Goal: Task Accomplishment & Management: Manage account settings

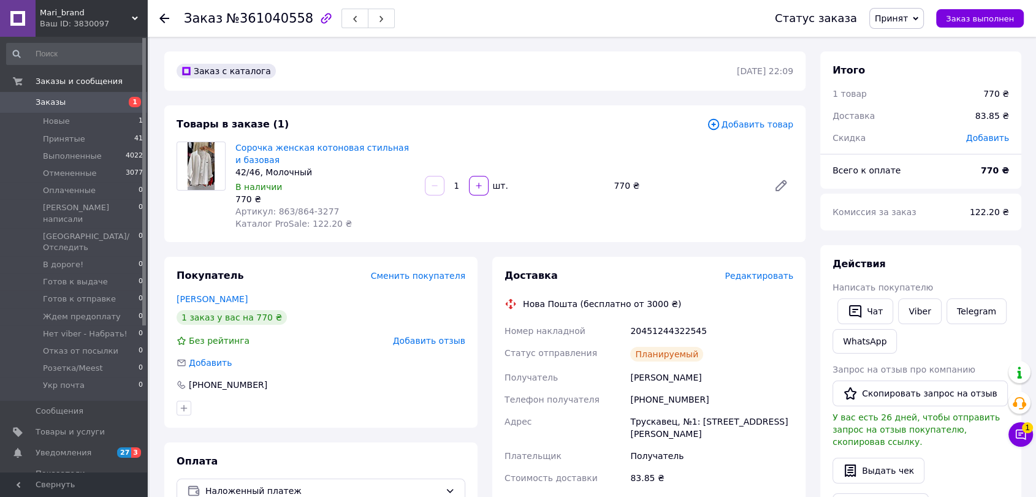
click at [770, 276] on span "Редактировать" at bounding box center [759, 276] width 69 height 10
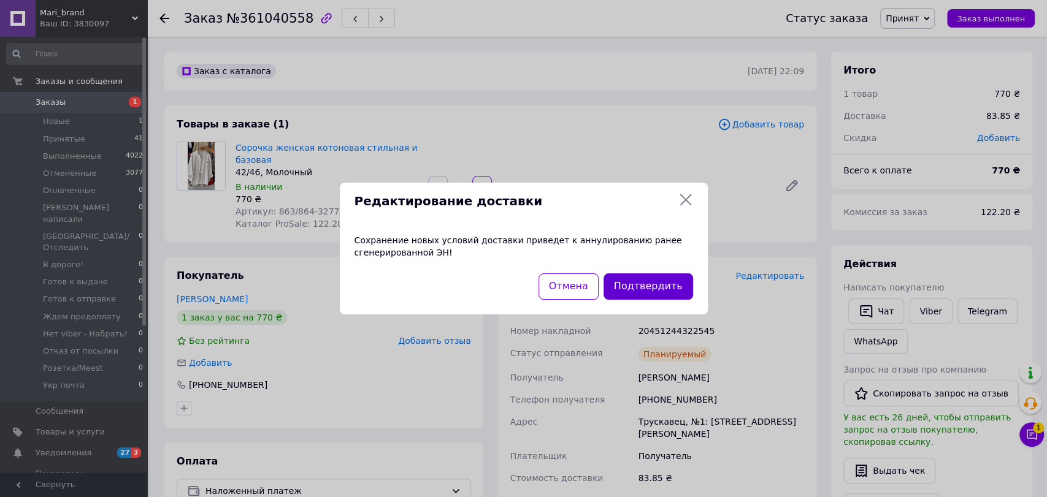
click at [656, 292] on button "Подтвердить" at bounding box center [648, 286] width 90 height 26
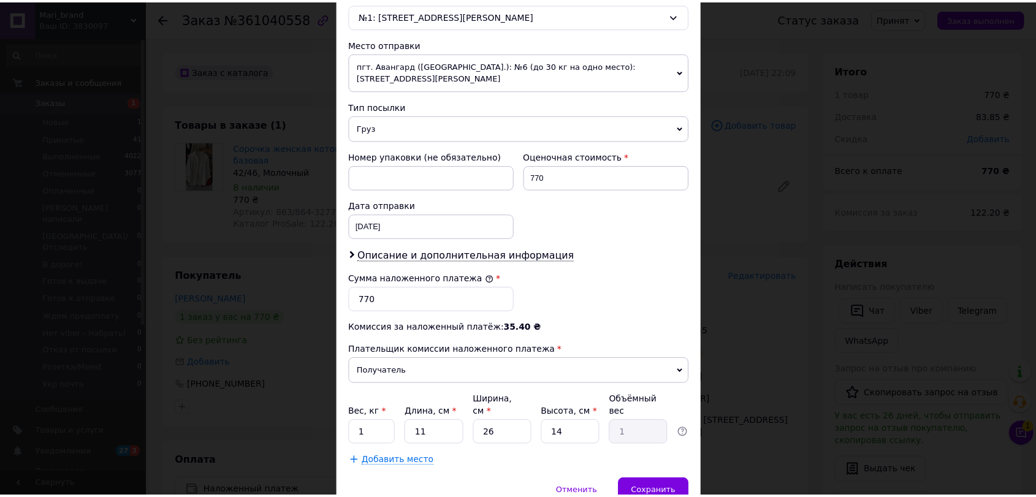
scroll to position [437, 0]
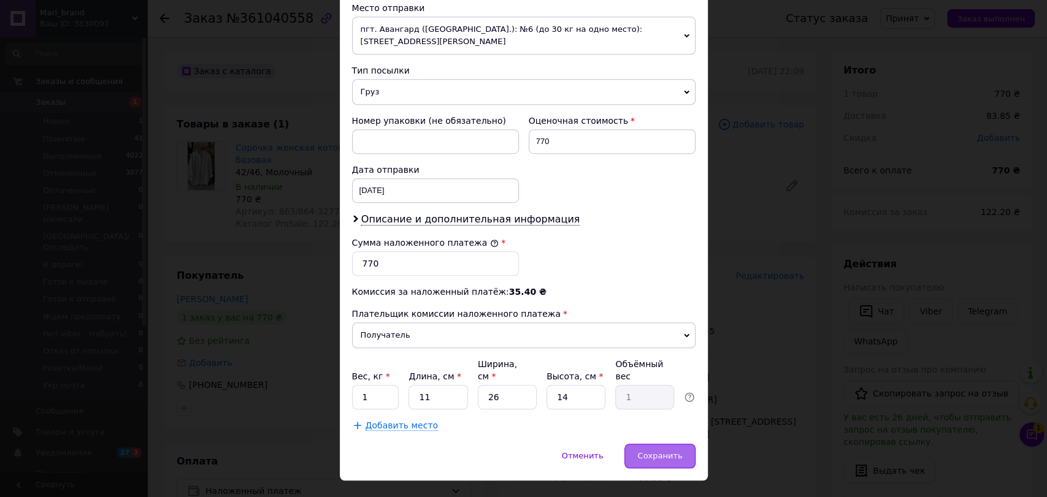
click at [672, 451] on span "Сохранить" at bounding box center [659, 455] width 45 height 9
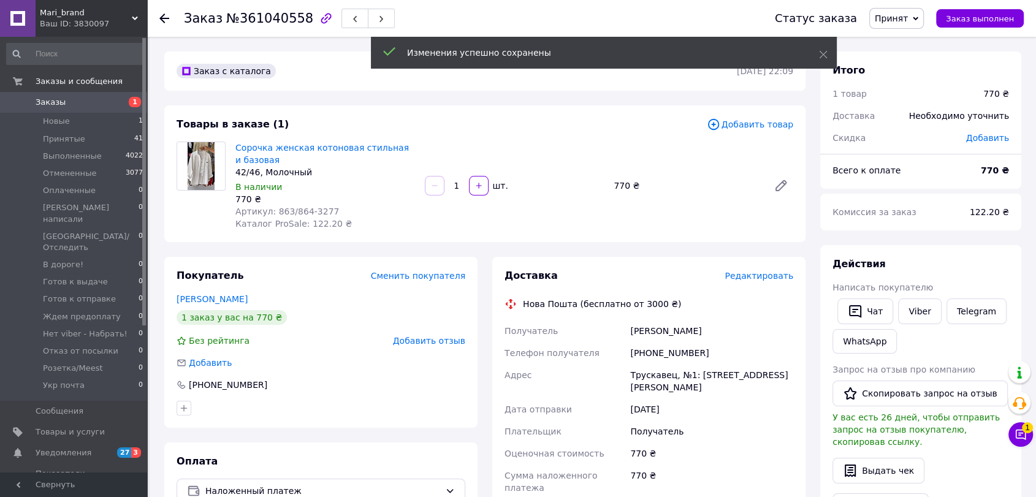
click at [908, 16] on span "Принят" at bounding box center [891, 18] width 33 height 10
click at [920, 60] on li "Отменен" at bounding box center [943, 61] width 147 height 18
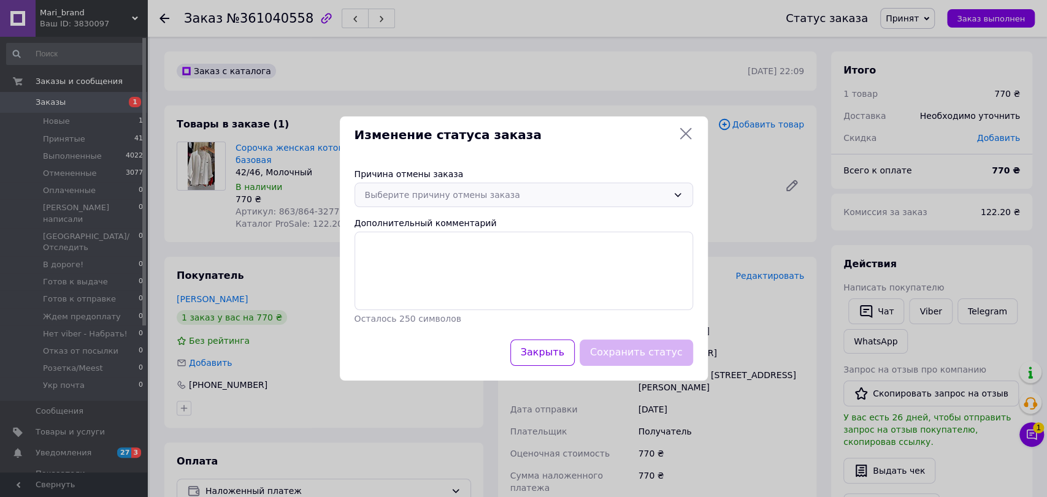
click at [524, 198] on div "Выберите причину отмены заказа" at bounding box center [516, 194] width 303 height 13
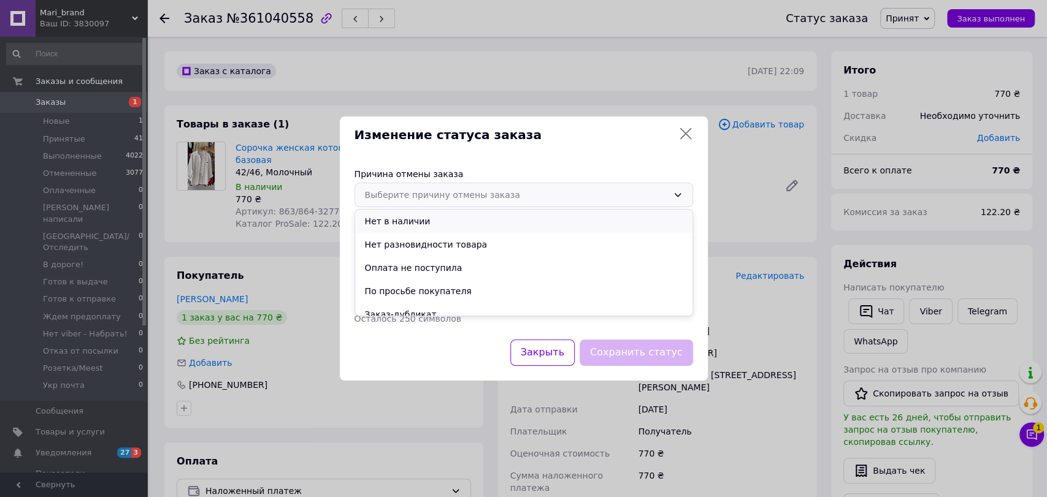
click at [476, 228] on li "Нет в наличии" at bounding box center [523, 221] width 337 height 23
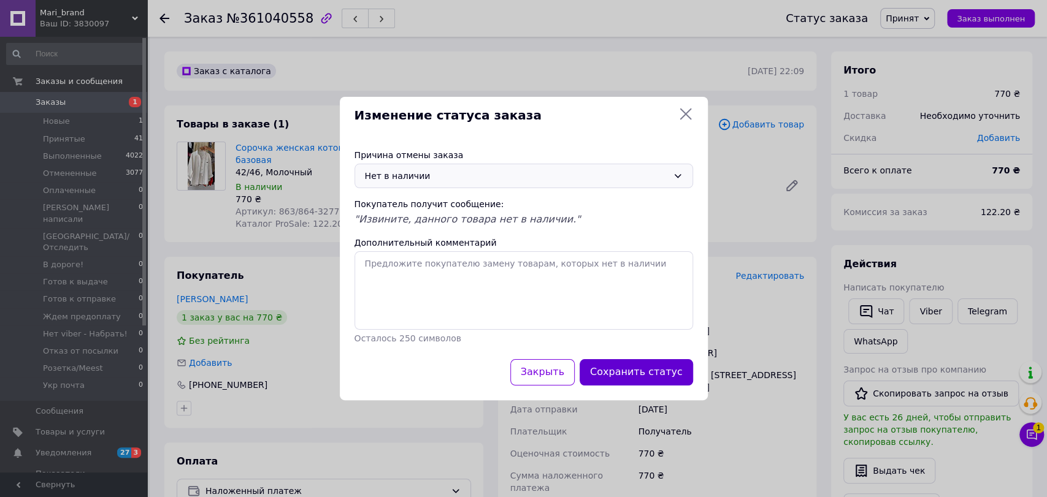
click at [638, 379] on button "Сохранить статус" at bounding box center [635, 372] width 113 height 26
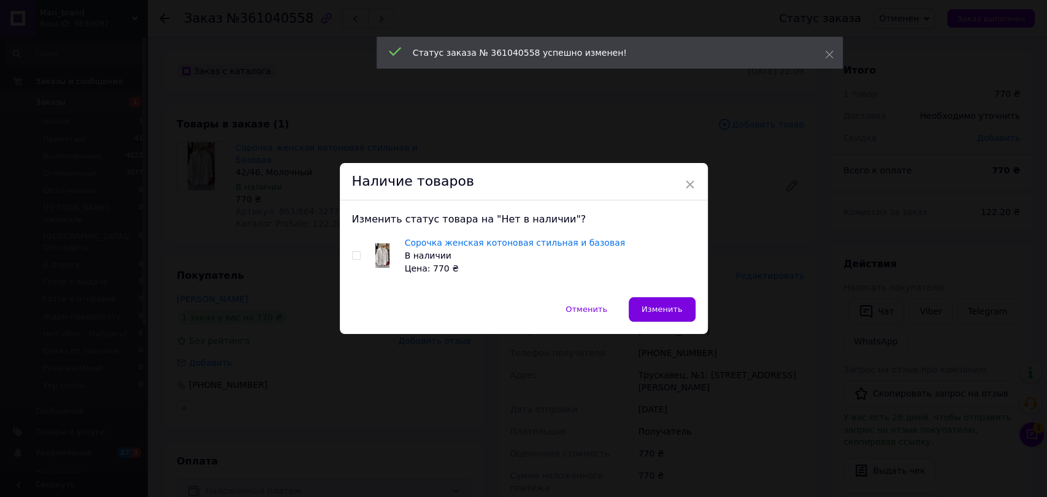
click at [356, 258] on input "checkbox" at bounding box center [356, 256] width 8 height 8
checkbox input "true"
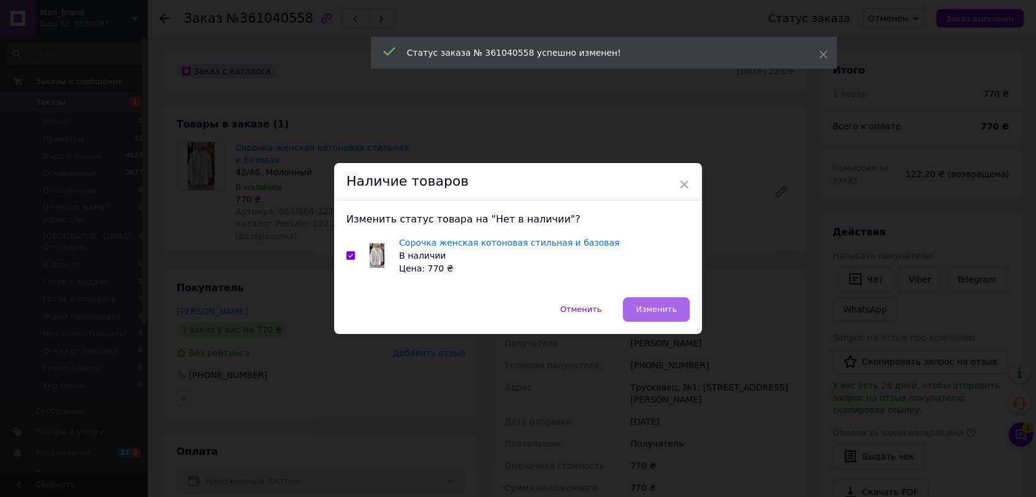
click at [687, 315] on button "Изменить" at bounding box center [656, 309] width 67 height 25
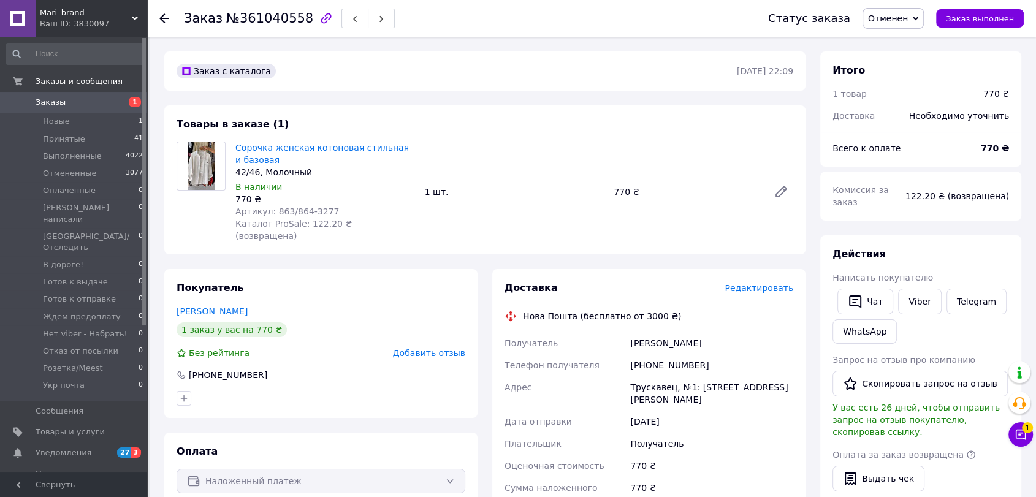
click at [90, 55] on input at bounding box center [75, 54] width 138 height 22
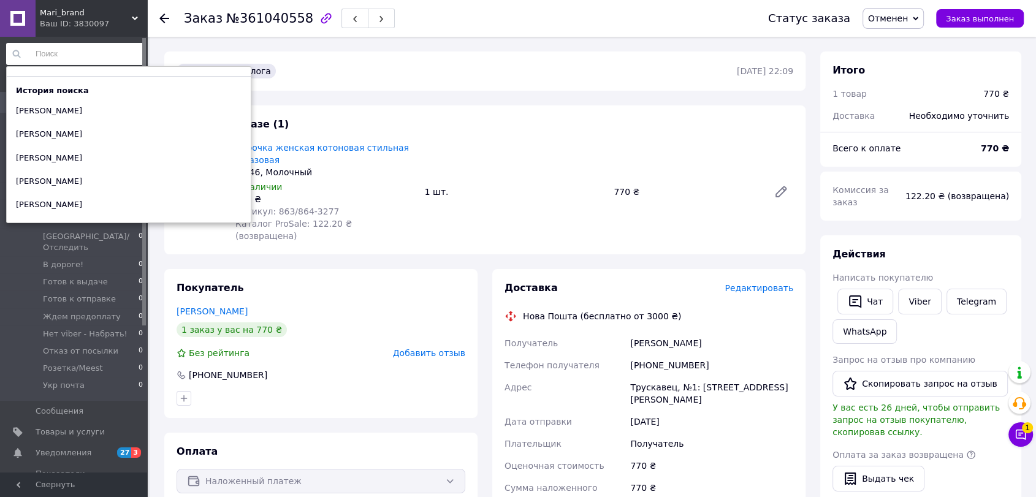
paste input "пономаренко олена"
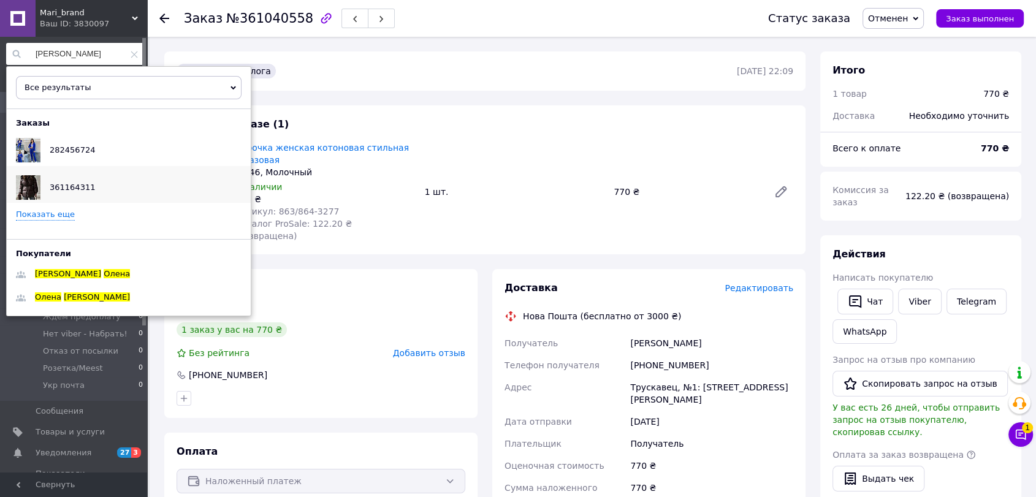
type input "пономаренко олена"
click at [90, 189] on div "361164311" at bounding box center [72, 187] width 64 height 31
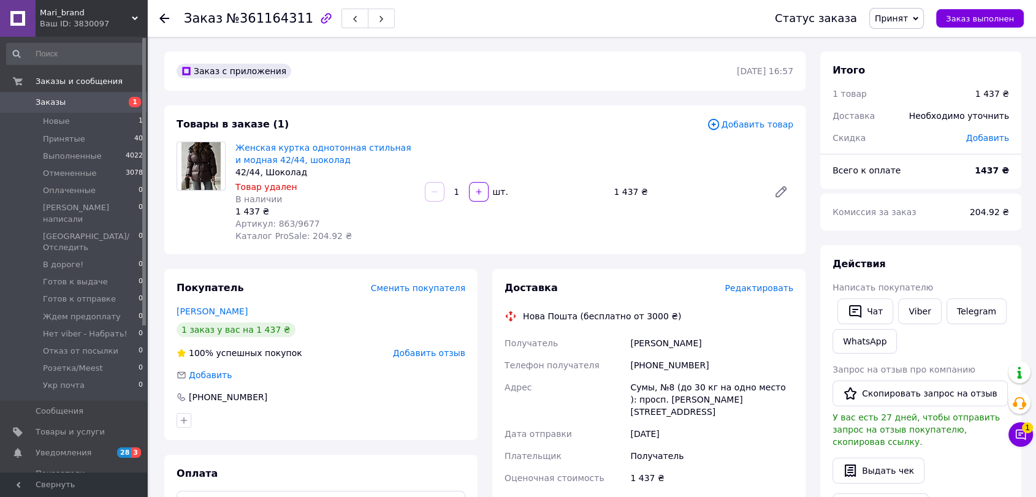
click at [908, 21] on span "Принят" at bounding box center [891, 18] width 33 height 10
click at [911, 56] on li "Отменен" at bounding box center [943, 61] width 147 height 18
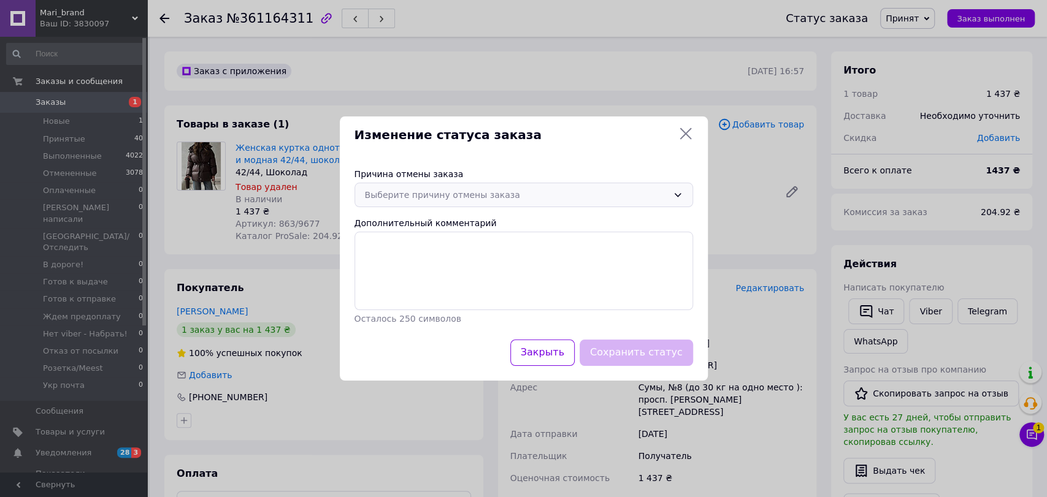
click at [544, 197] on div "Выберите причину отмены заказа" at bounding box center [516, 194] width 303 height 13
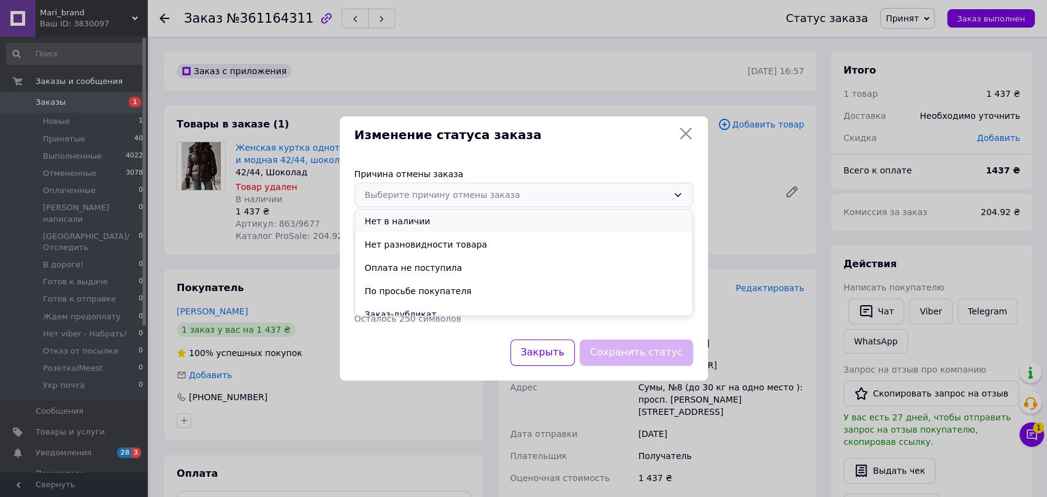
click at [489, 221] on li "Нет в наличии" at bounding box center [523, 221] width 337 height 23
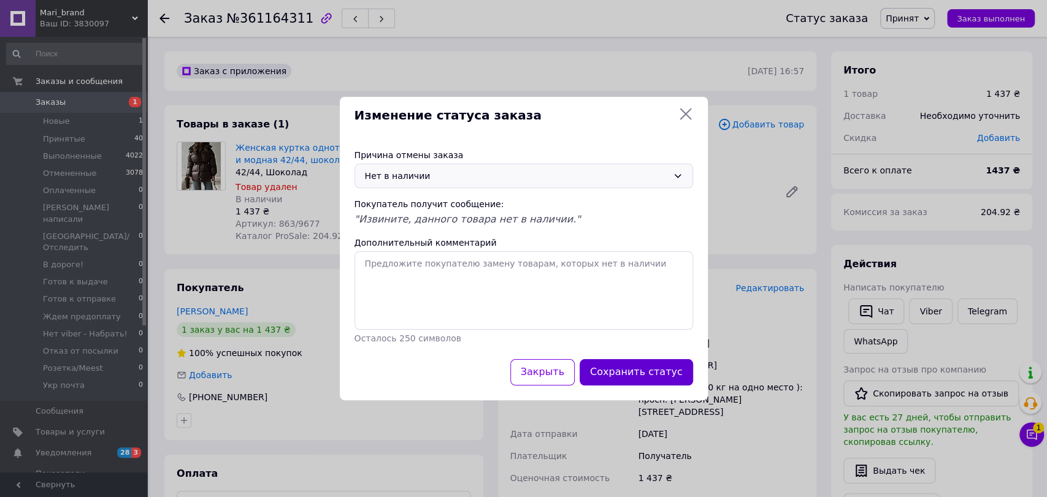
click at [636, 377] on button "Сохранить статус" at bounding box center [635, 372] width 113 height 26
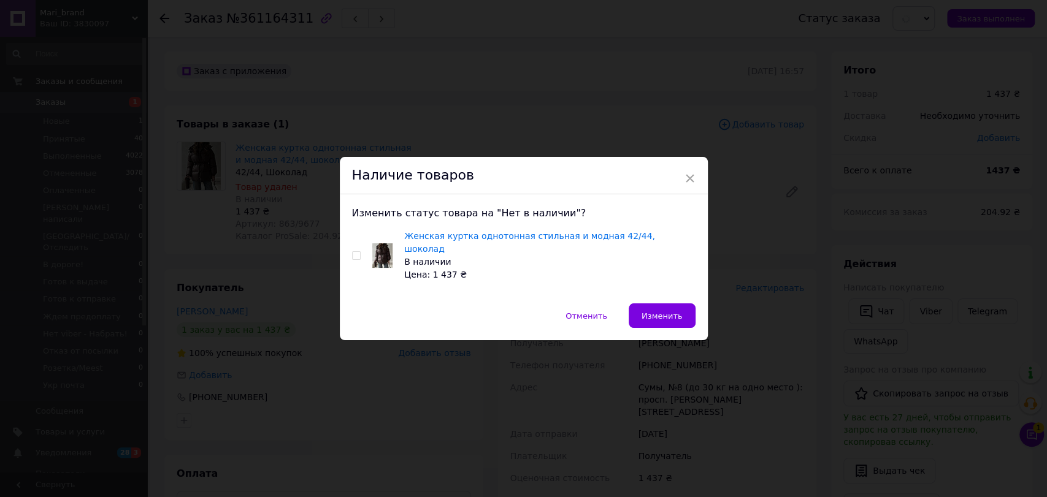
click at [357, 253] on input "checkbox" at bounding box center [356, 256] width 8 height 8
checkbox input "true"
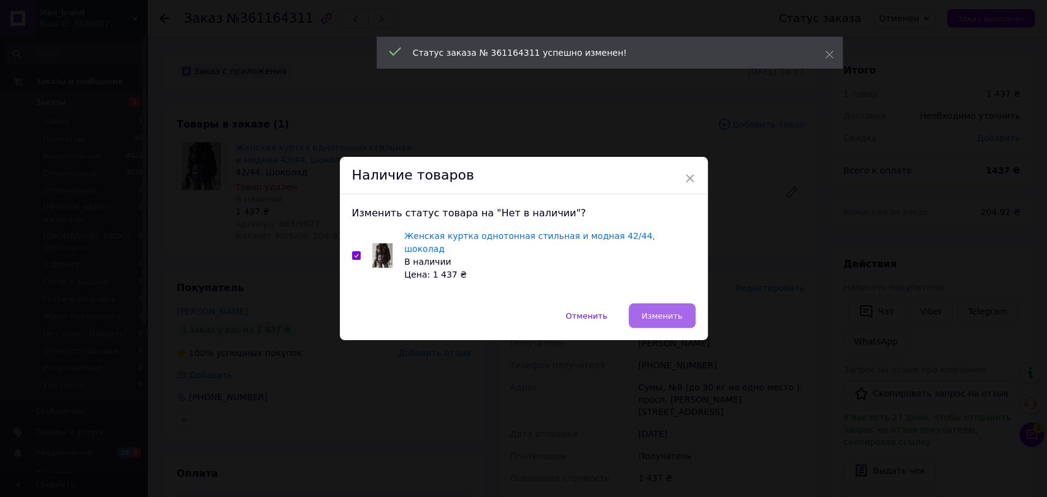
click at [673, 317] on button "Изменить" at bounding box center [661, 316] width 67 height 25
